Goal: Information Seeking & Learning: Learn about a topic

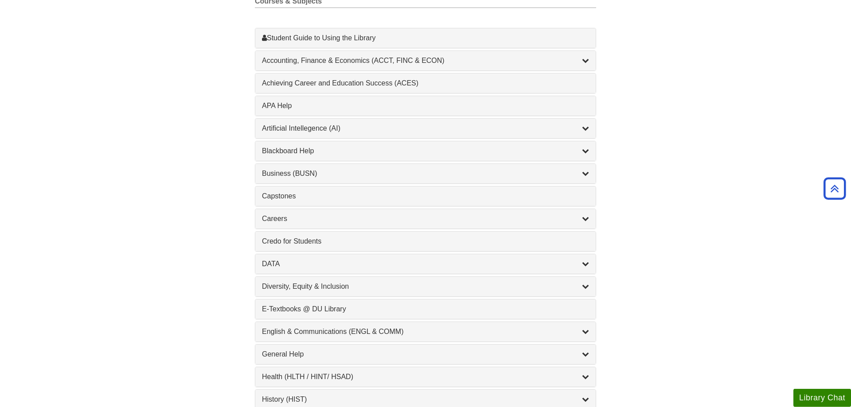
scroll to position [246, 0]
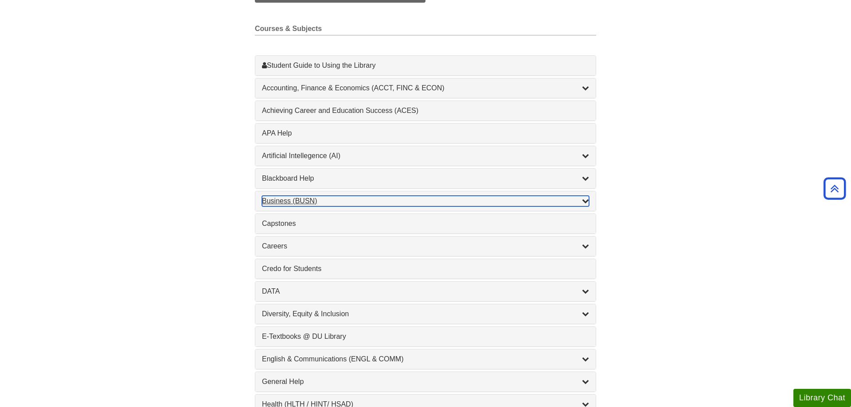
click at [349, 200] on div "Business (BUSN) , 9 guides" at bounding box center [425, 201] width 327 height 11
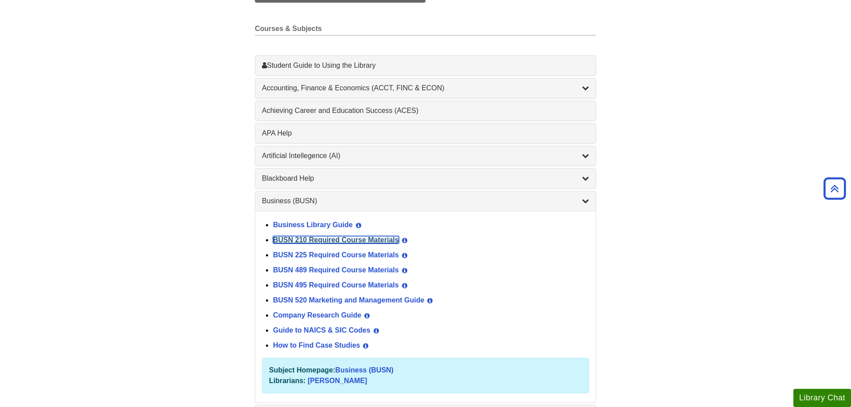
click at [332, 240] on link "BUSN 210 Required Course Materials" at bounding box center [336, 240] width 126 height 8
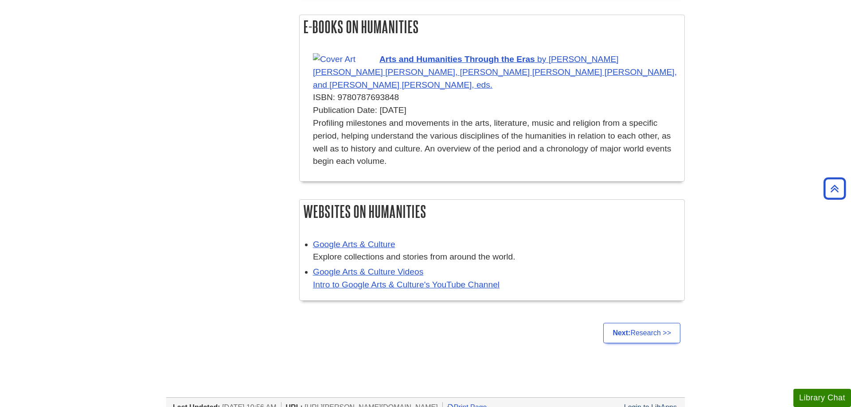
scroll to position [1112, 0]
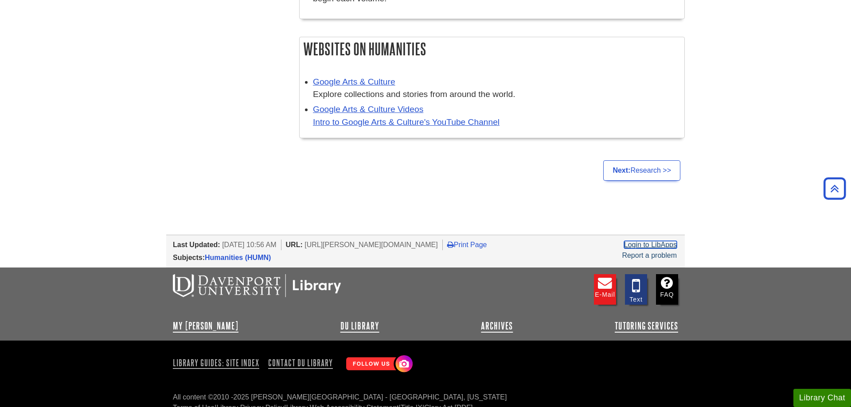
click at [637, 241] on link "Login to LibApps" at bounding box center [650, 245] width 53 height 8
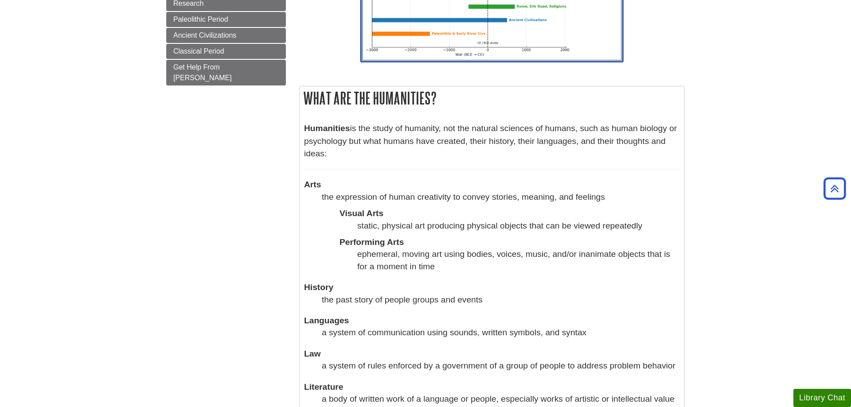
scroll to position [45, 0]
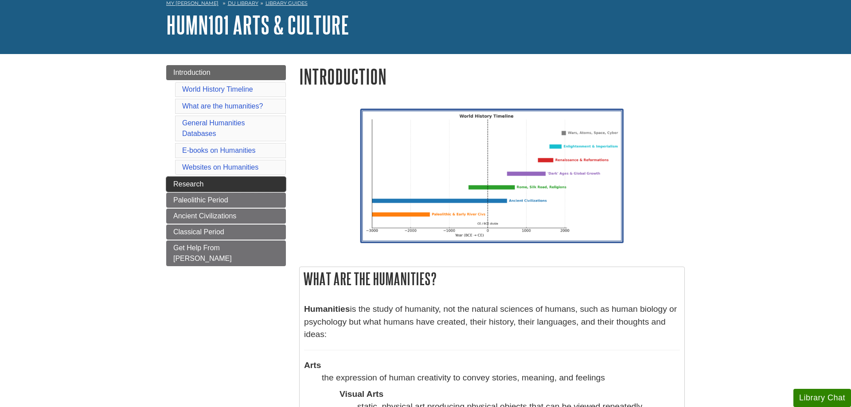
click at [280, 179] on link "Research" at bounding box center [226, 184] width 120 height 15
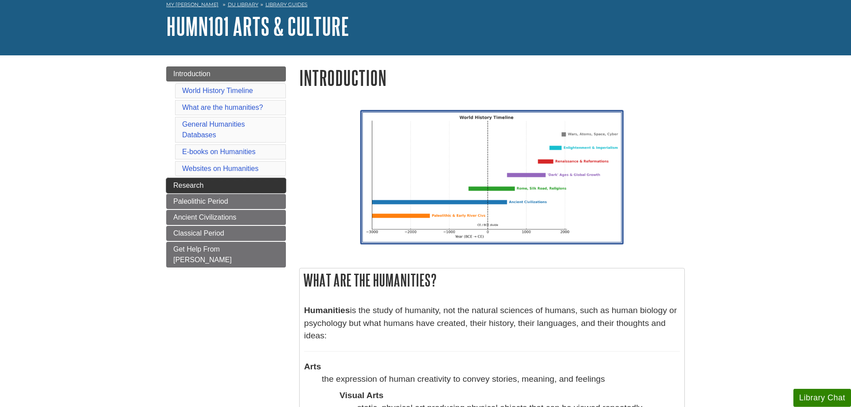
scroll to position [45, 0]
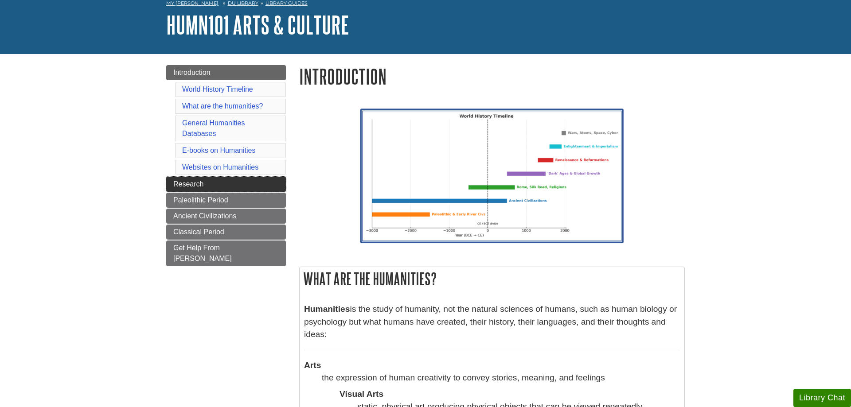
click at [269, 188] on link "Research" at bounding box center [226, 184] width 120 height 15
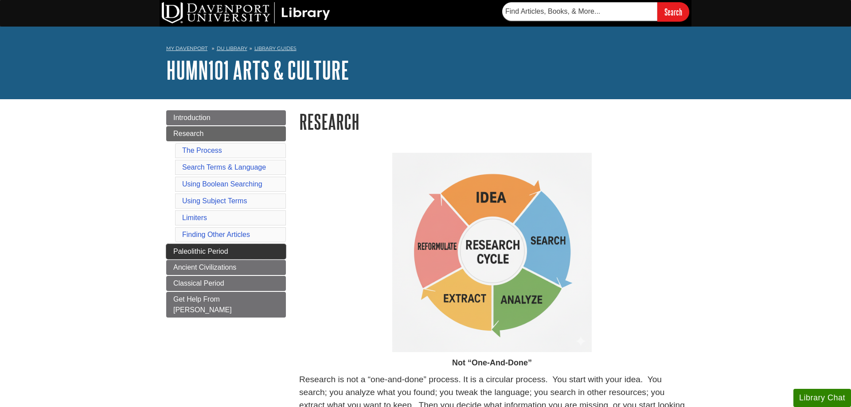
click at [203, 245] on link "Paleolithic Period" at bounding box center [226, 251] width 120 height 15
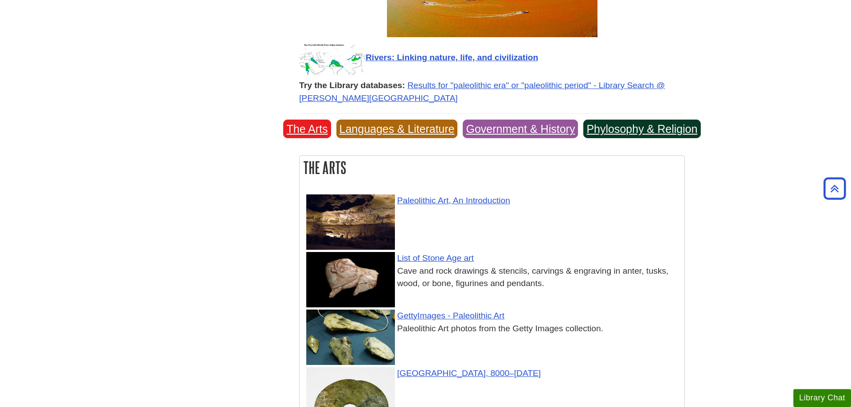
scroll to position [1310, 0]
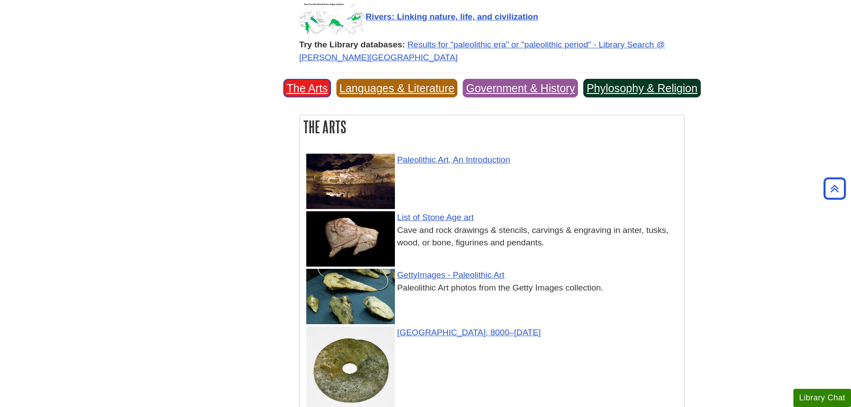
click at [316, 79] on link "The Arts" at bounding box center [306, 88] width 47 height 19
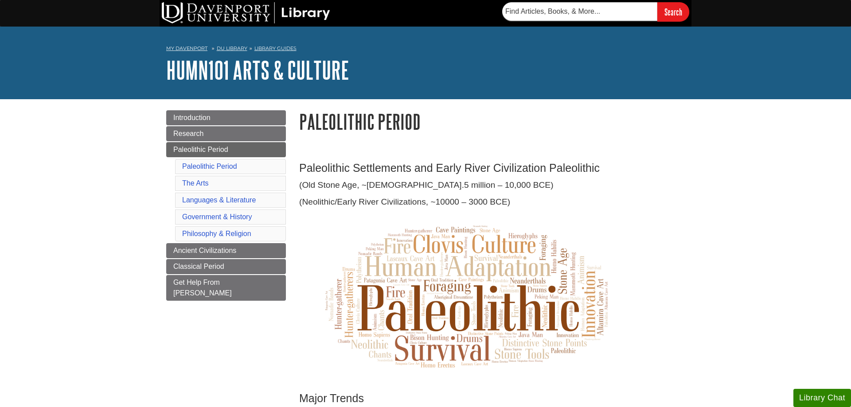
scroll to position [1387, 0]
click at [201, 244] on link "Ancient Civilizations" at bounding box center [226, 250] width 120 height 15
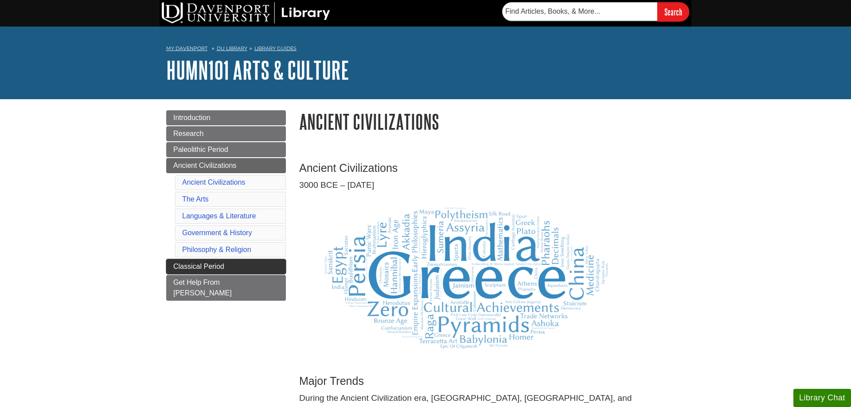
click at [177, 265] on span "Classical Period" at bounding box center [198, 267] width 51 height 8
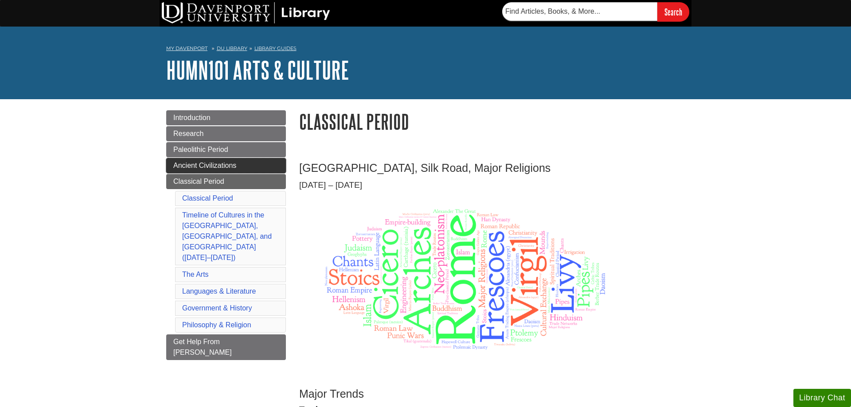
click at [221, 165] on span "Ancient Civilizations" at bounding box center [204, 166] width 63 height 8
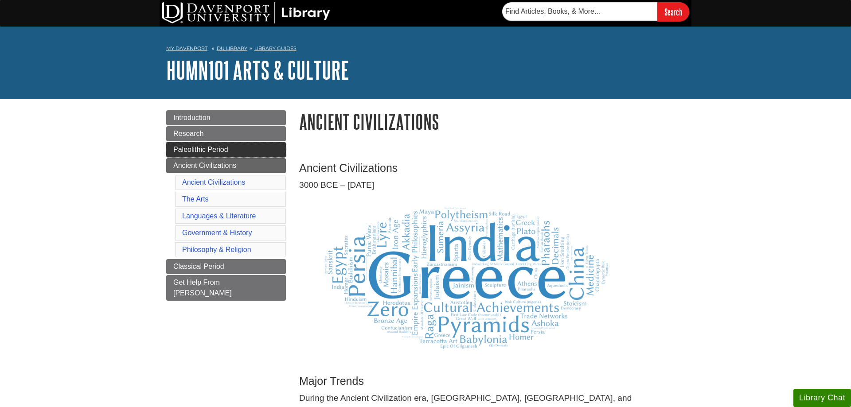
click at [256, 150] on link "Paleolithic Period" at bounding box center [226, 149] width 120 height 15
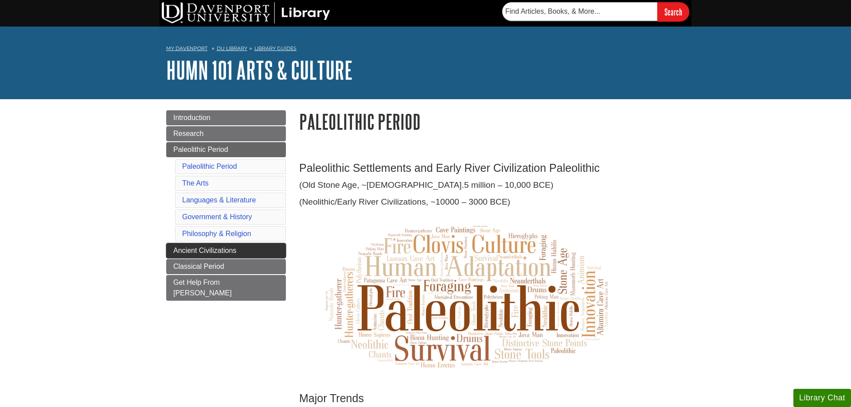
click at [223, 256] on link "Ancient Civilizations" at bounding box center [226, 250] width 120 height 15
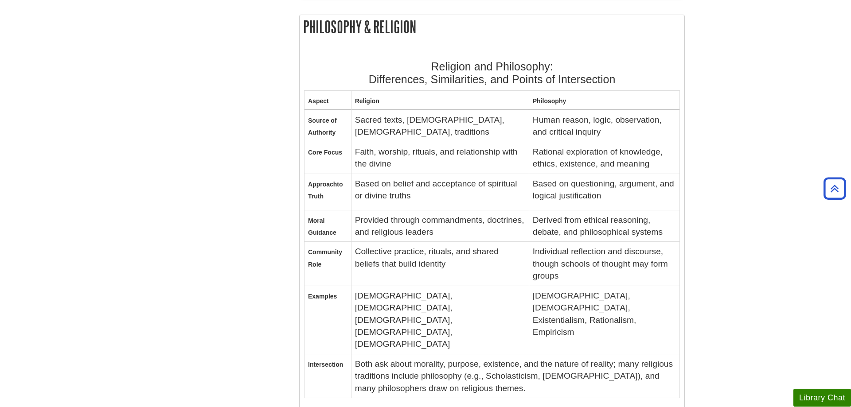
scroll to position [4766, 0]
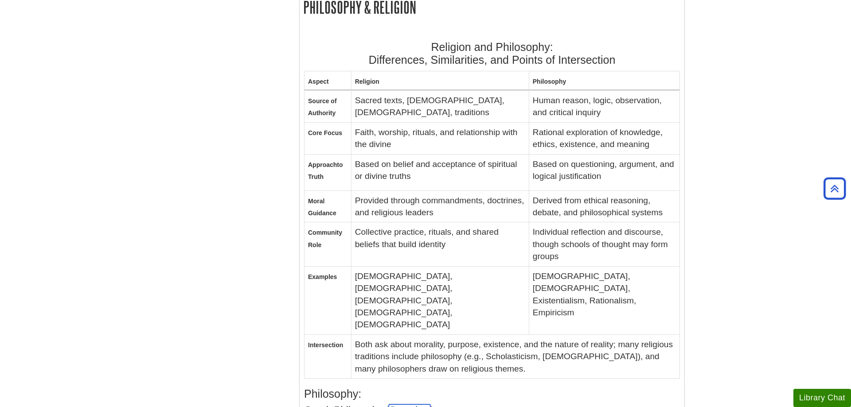
click at [414, 404] on link "Overview" at bounding box center [410, 409] width 42 height 11
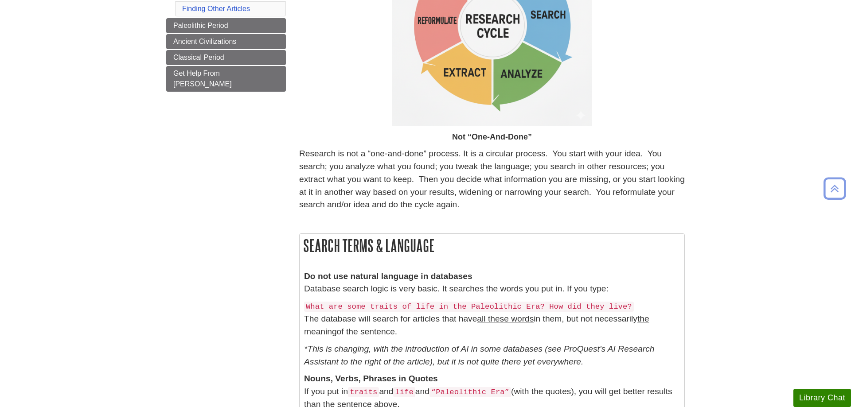
scroll to position [45, 0]
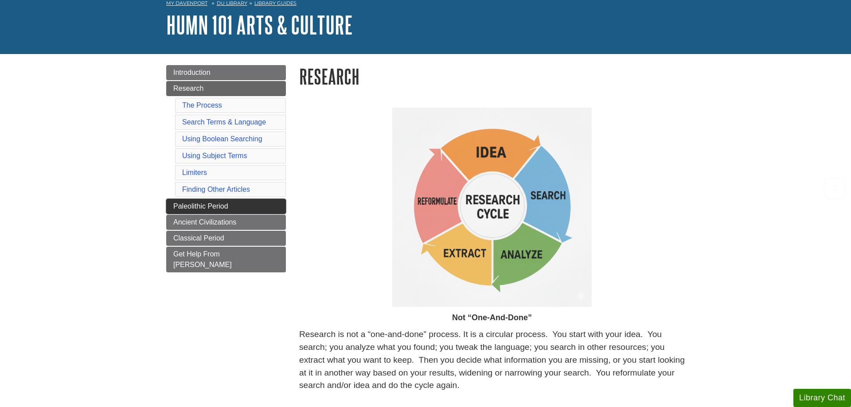
click at [205, 206] on span "Paleolithic Period" at bounding box center [200, 206] width 55 height 8
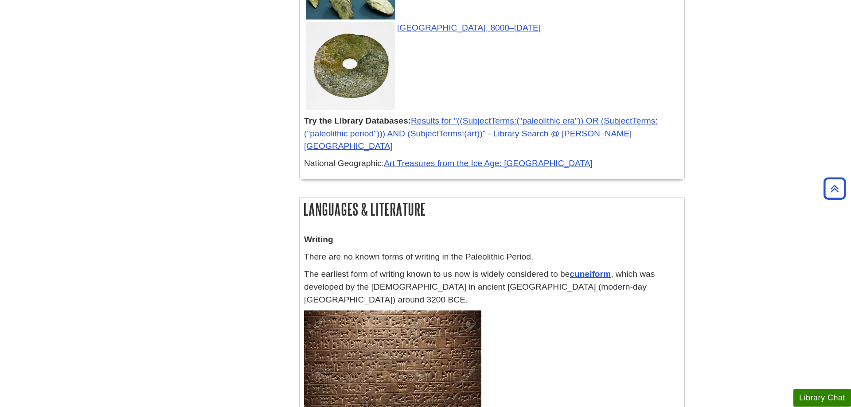
scroll to position [1582, 0]
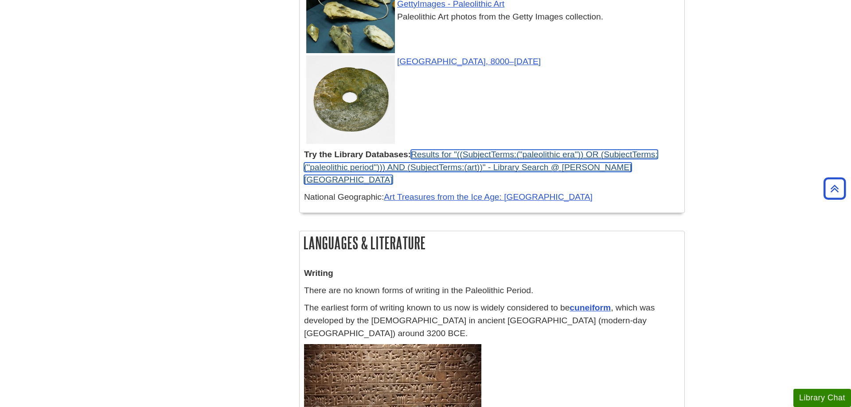
click at [644, 150] on link "Results for "((SubjectTerms:("paleolithic era")) OR (SubjectTerms:("paleolithic…" at bounding box center [481, 167] width 354 height 35
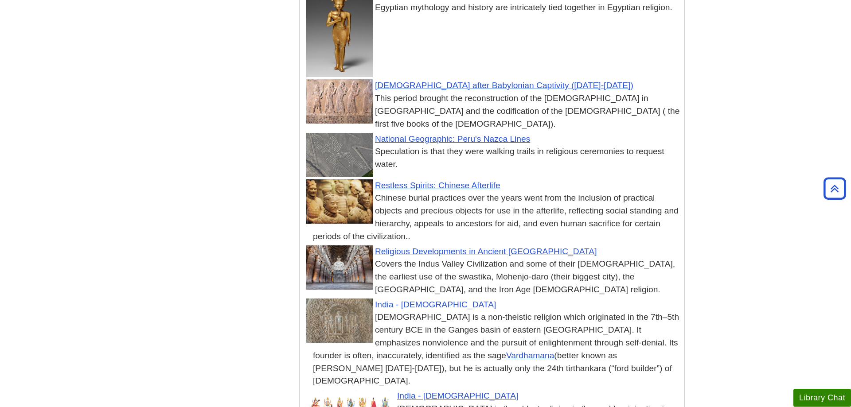
scroll to position [6890, 0]
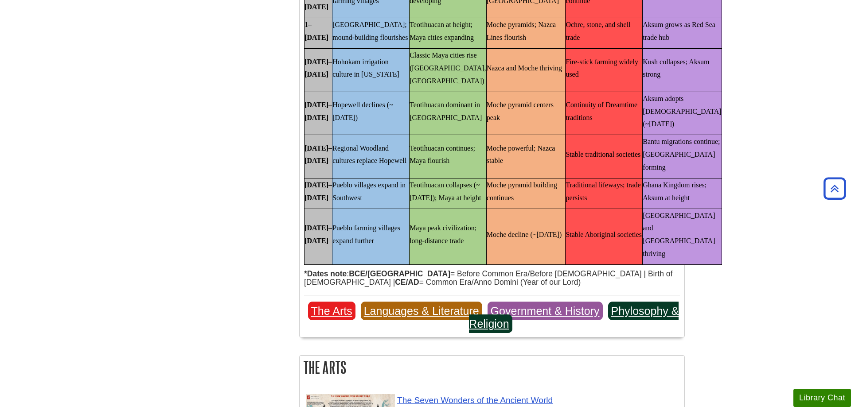
scroll to position [2350, 0]
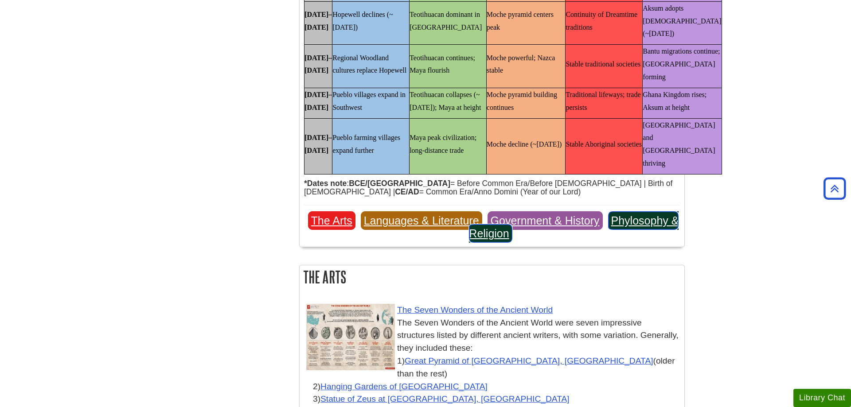
click at [629, 211] on link "Phylosophy & Religion" at bounding box center [574, 226] width 210 height 31
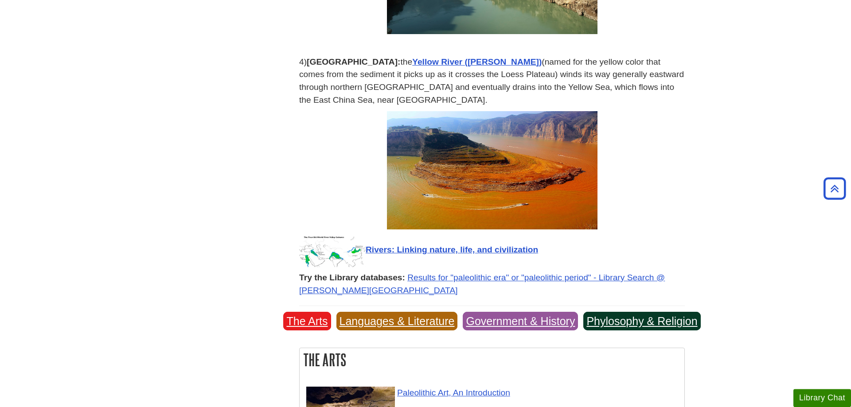
scroll to position [1075, 0]
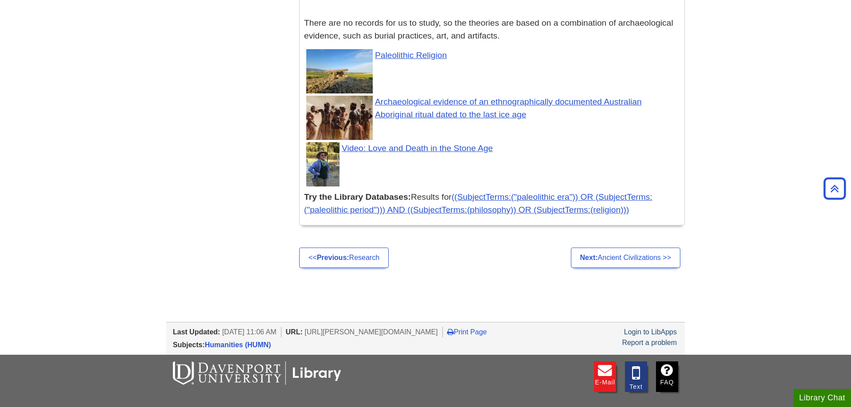
scroll to position [3409, 0]
